Goal: Find specific page/section: Find specific page/section

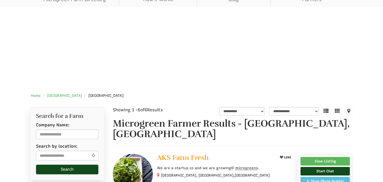
scroll to position [57, 0]
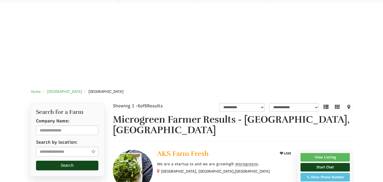
select select "Language Translate Widget"
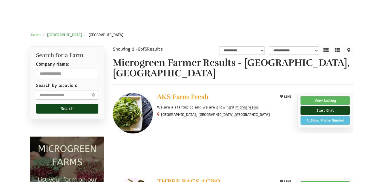
scroll to position [227, 0]
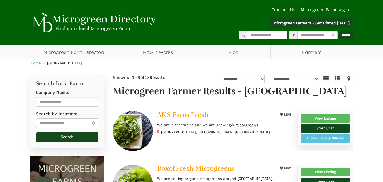
select select "Language Translate Widget"
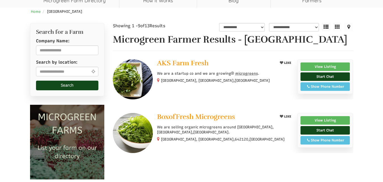
scroll to position [57, 0]
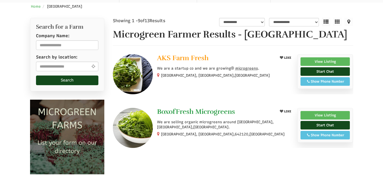
click at [204, 113] on span "BoxofFresh Microgreens" at bounding box center [196, 111] width 78 height 8
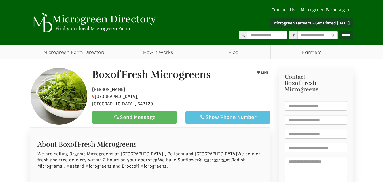
select select "Language Translate Widget"
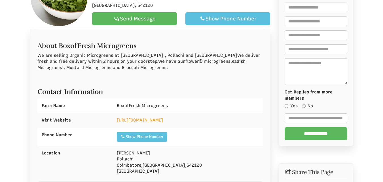
scroll to position [113, 0]
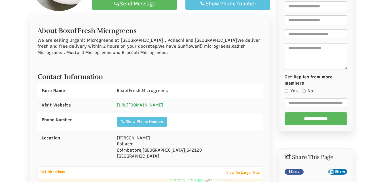
click at [161, 107] on link "https://www.boxoffresh.in" at bounding box center [140, 104] width 46 height 5
